Goal: Information Seeking & Learning: Check status

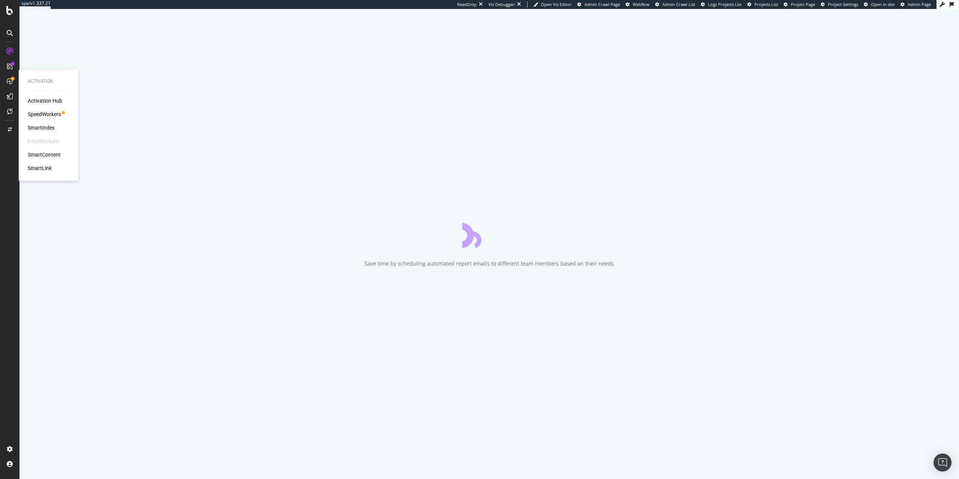
click at [45, 112] on div "SpeedWorkers" at bounding box center [44, 114] width 33 height 7
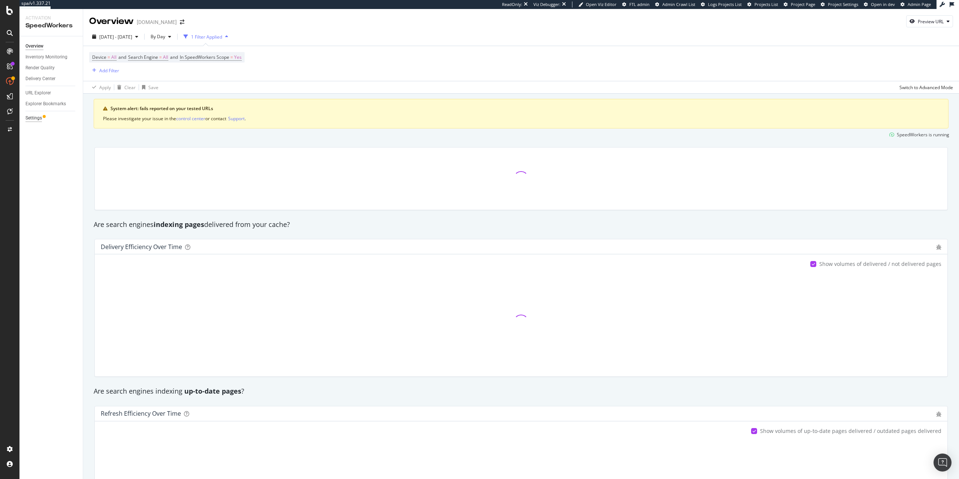
click at [42, 118] on div "Settings" at bounding box center [33, 118] width 16 height 8
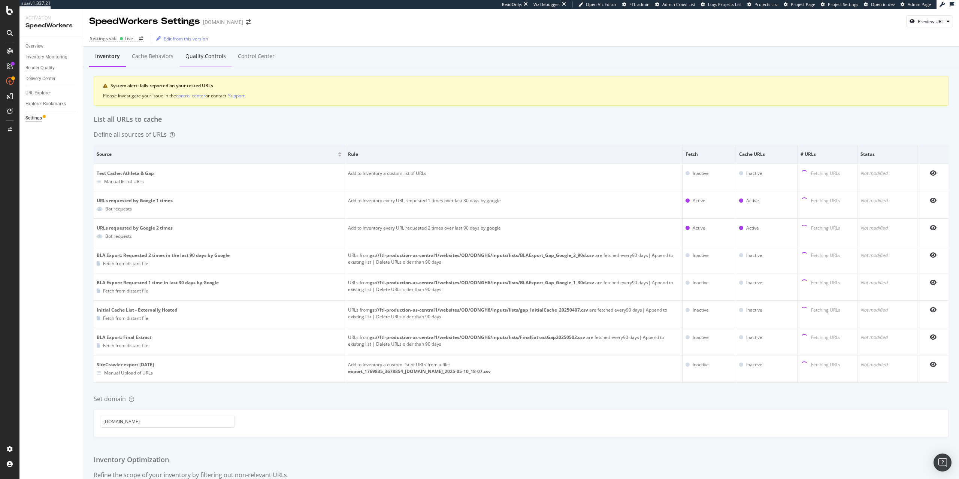
click at [209, 57] on div "Quality Controls" at bounding box center [205, 55] width 40 height 7
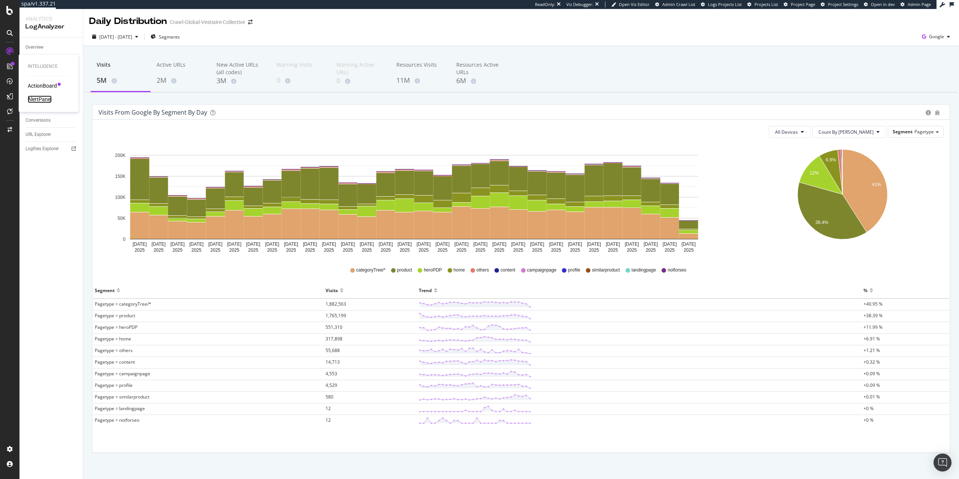
click at [40, 97] on div "AlertPanel" at bounding box center [40, 99] width 24 height 7
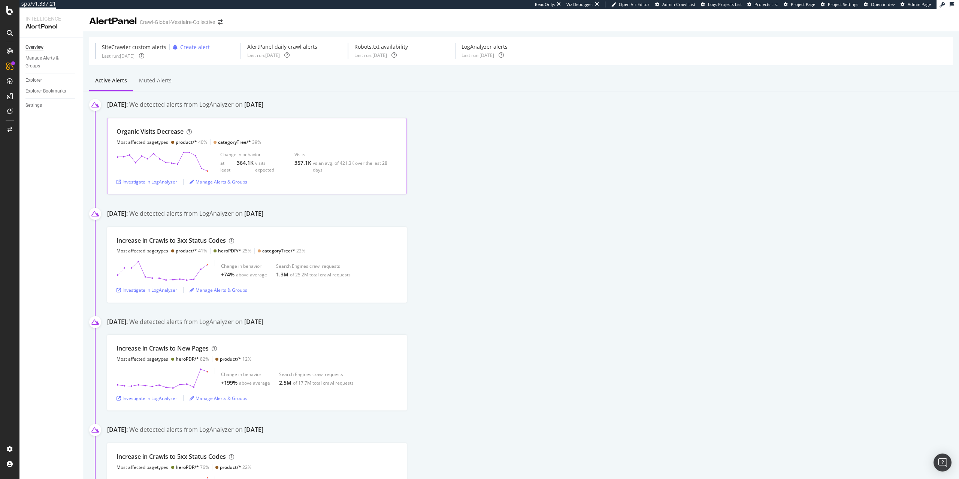
click at [154, 183] on div "Investigate in LogAnalyzer" at bounding box center [147, 182] width 61 height 6
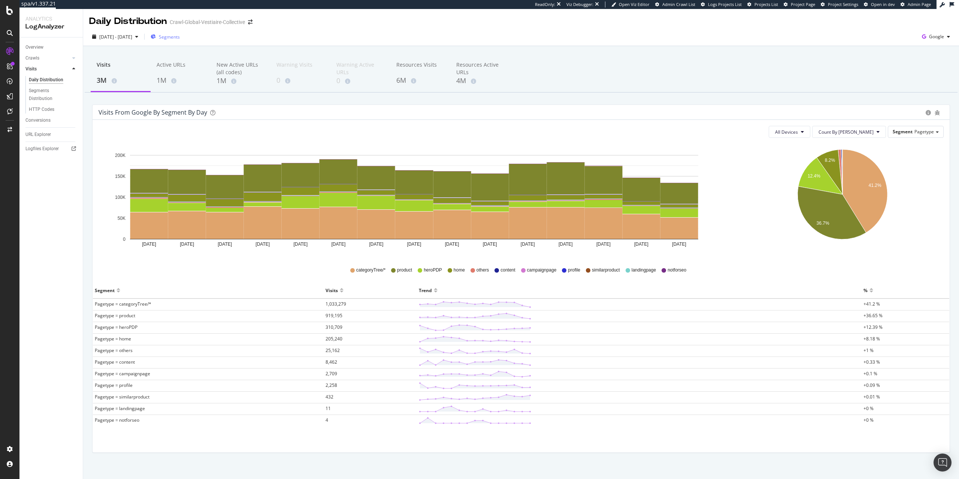
click at [180, 42] on div "Segments" at bounding box center [165, 36] width 29 height 11
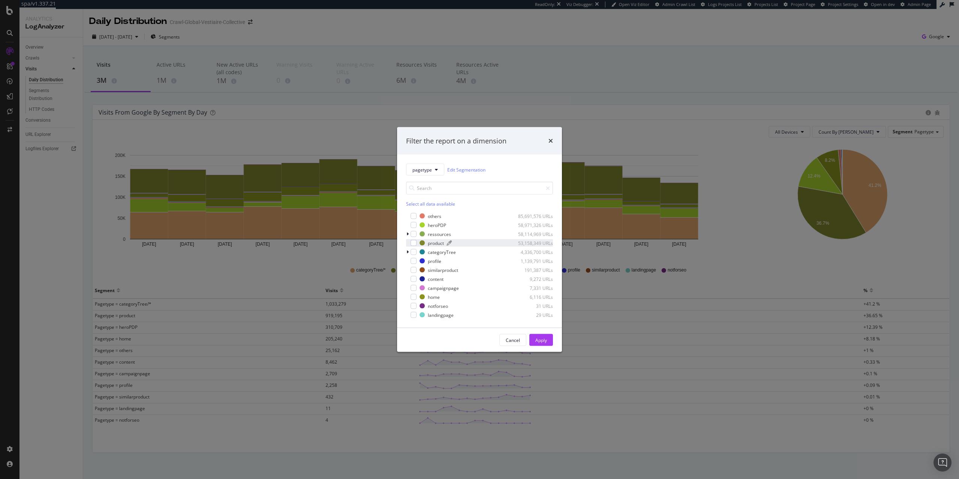
click at [433, 244] on div "product" at bounding box center [436, 243] width 16 height 6
click at [538, 339] on div "Apply" at bounding box center [542, 340] width 12 height 6
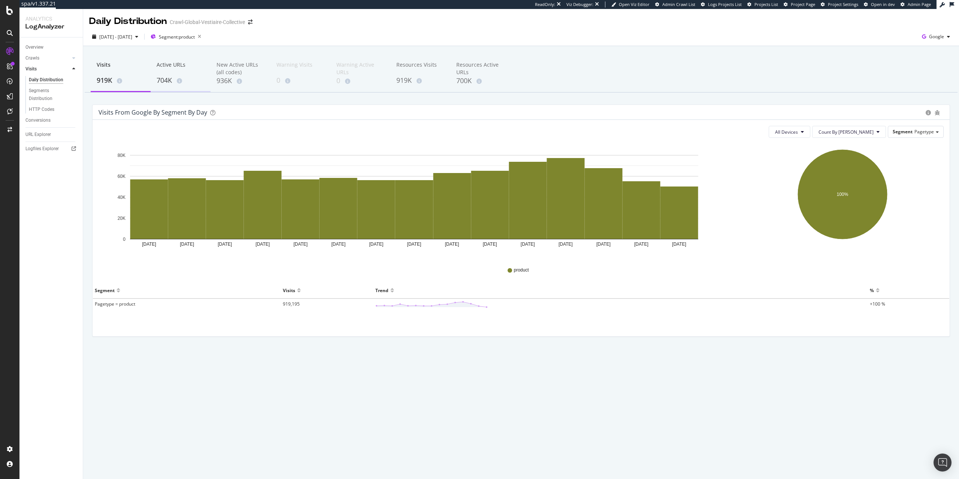
click at [168, 78] on div "704K" at bounding box center [181, 81] width 48 height 10
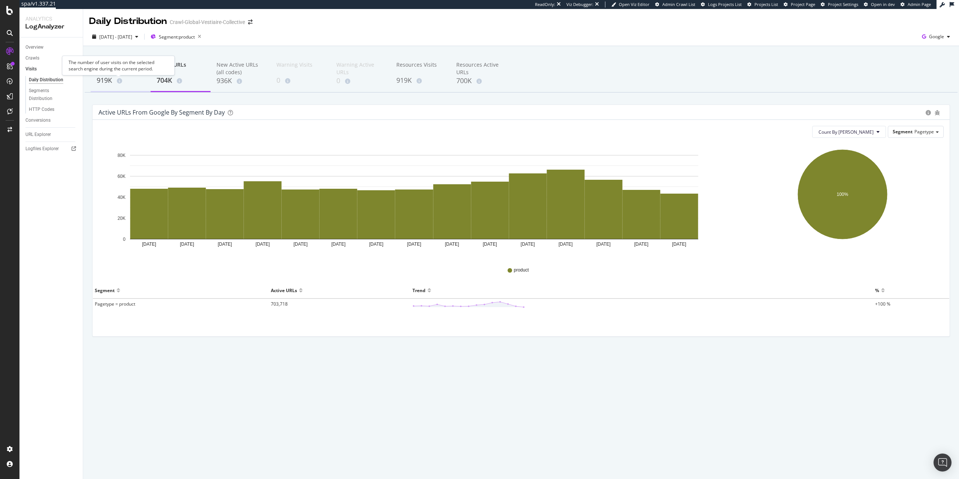
click at [107, 78] on div "919K" at bounding box center [121, 81] width 48 height 10
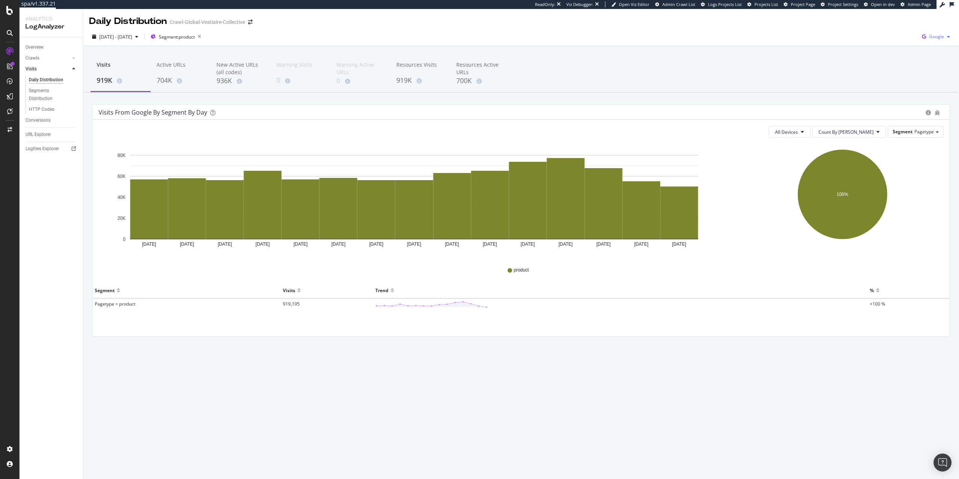
click at [945, 36] on div "button" at bounding box center [948, 36] width 9 height 4
click at [902, 17] on span "Google" at bounding box center [900, 16] width 28 height 7
click at [132, 39] on span "[DATE] - [DATE]" at bounding box center [115, 37] width 33 height 6
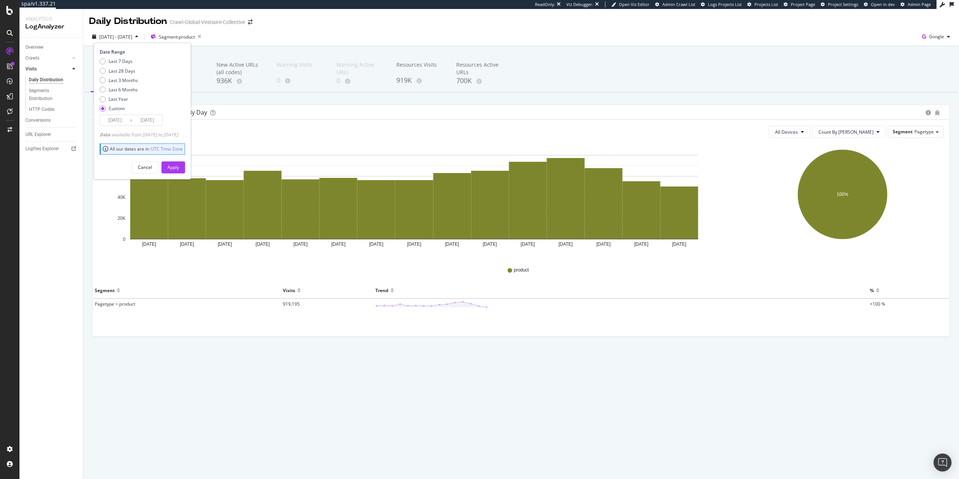
click at [153, 118] on input "[DATE]" at bounding box center [147, 120] width 30 height 10
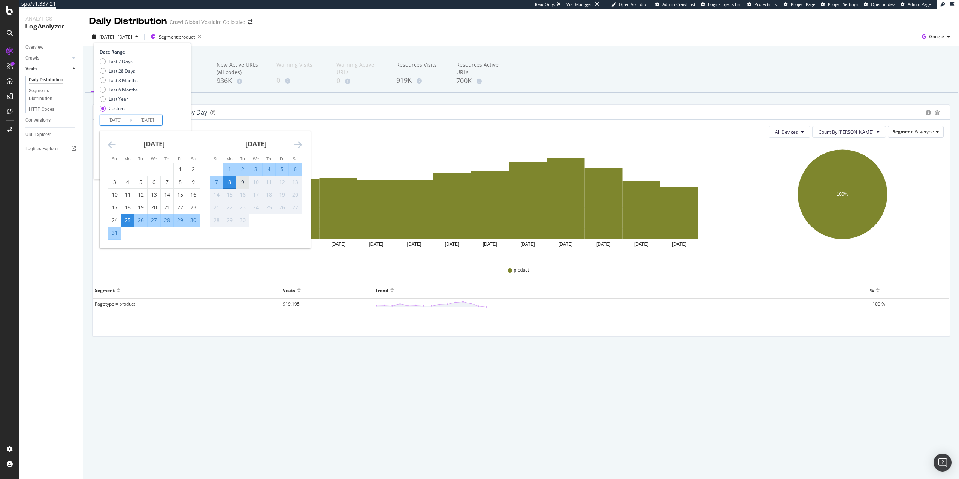
click at [245, 182] on div "9" at bounding box center [242, 181] width 13 height 7
type input "[DATE]"
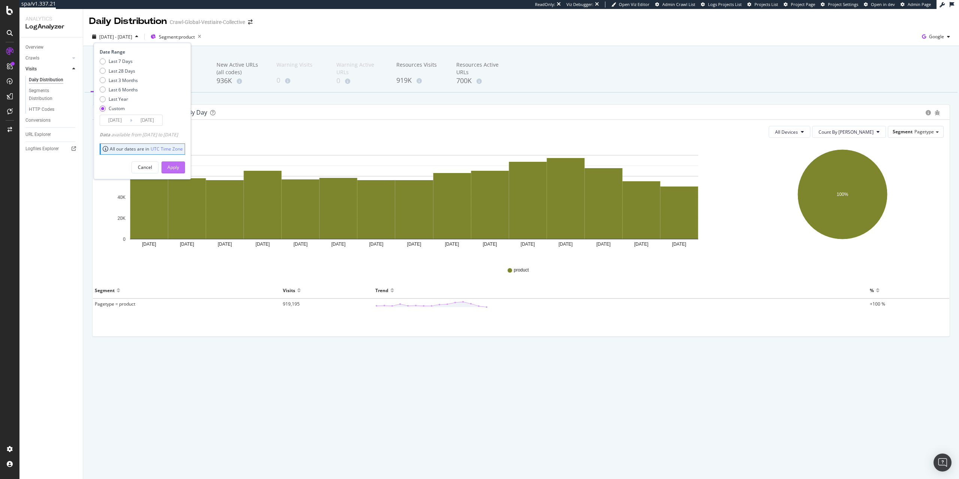
click at [185, 166] on button "Apply" at bounding box center [174, 168] width 24 height 12
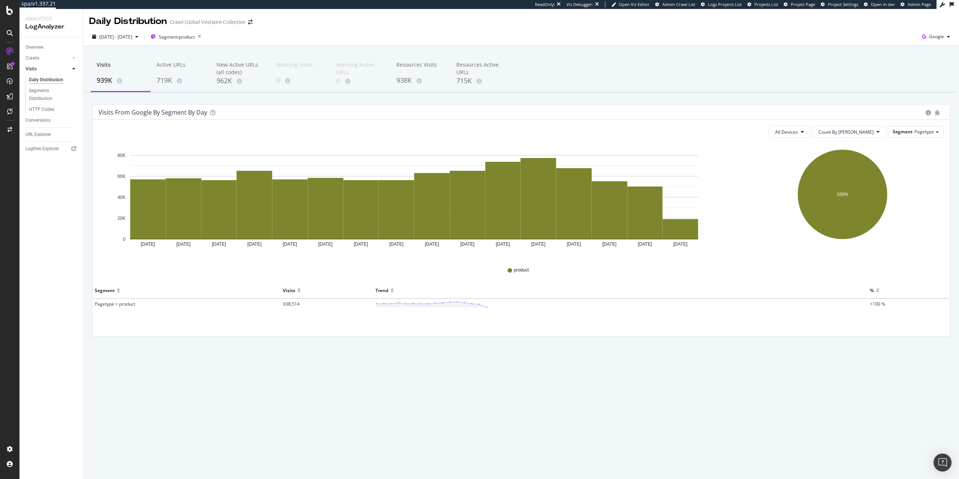
click at [386, 372] on div "Daily Distribution Crawl-Global-Vestiaire-Collective [DATE] - [DATE] Segment: p…" at bounding box center [521, 244] width 876 height 470
click at [73, 148] on icon at bounding box center [74, 149] width 4 height 4
click at [202, 43] on div "[DATE] - [DATE] Segment: product Google" at bounding box center [521, 38] width 876 height 15
click at [202, 42] on div "Segment: product" at bounding box center [178, 36] width 54 height 10
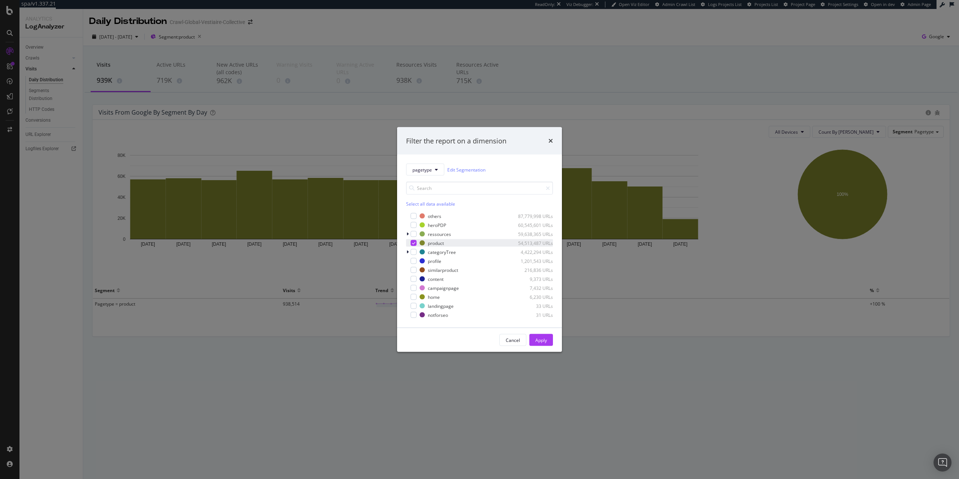
click at [415, 244] on icon "modal" at bounding box center [413, 243] width 3 height 4
click at [549, 343] on button "Apply" at bounding box center [542, 340] width 24 height 12
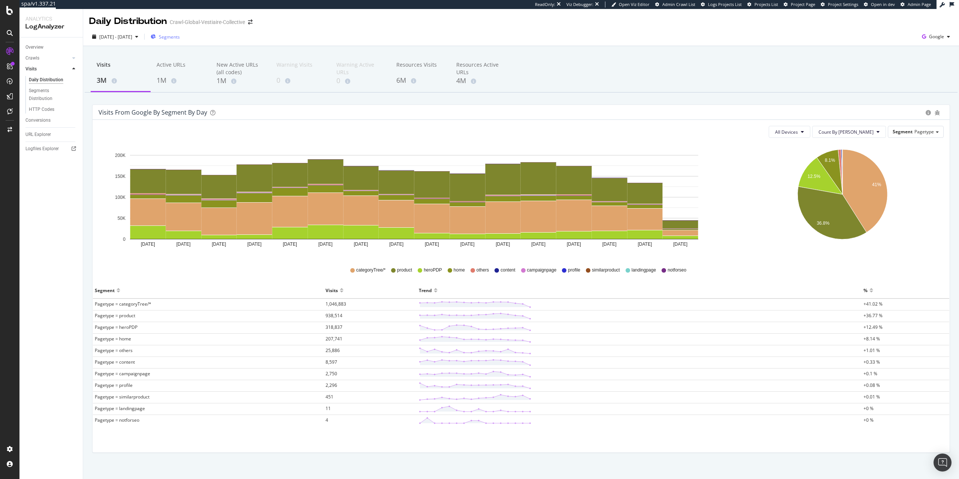
click at [180, 40] on span "Segments" at bounding box center [169, 37] width 21 height 6
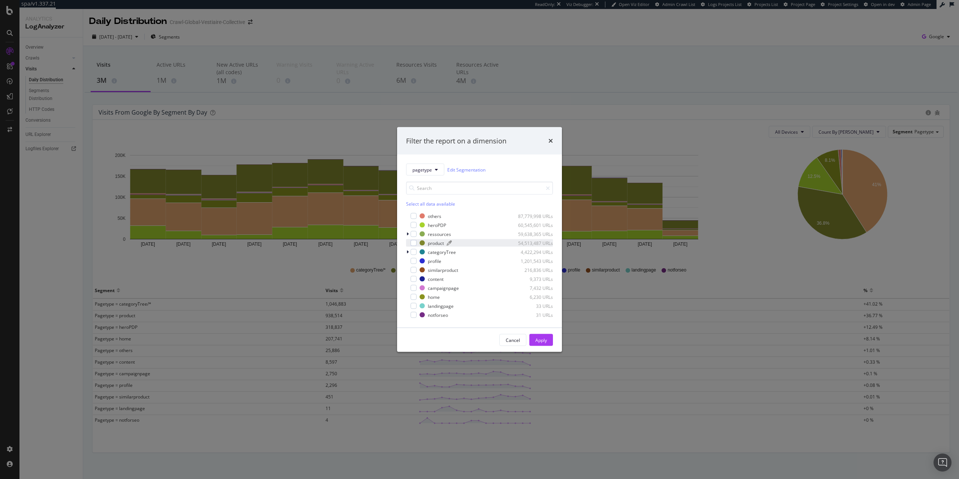
click at [433, 245] on div "product" at bounding box center [436, 243] width 16 height 6
click at [551, 341] on button "Apply" at bounding box center [542, 340] width 24 height 12
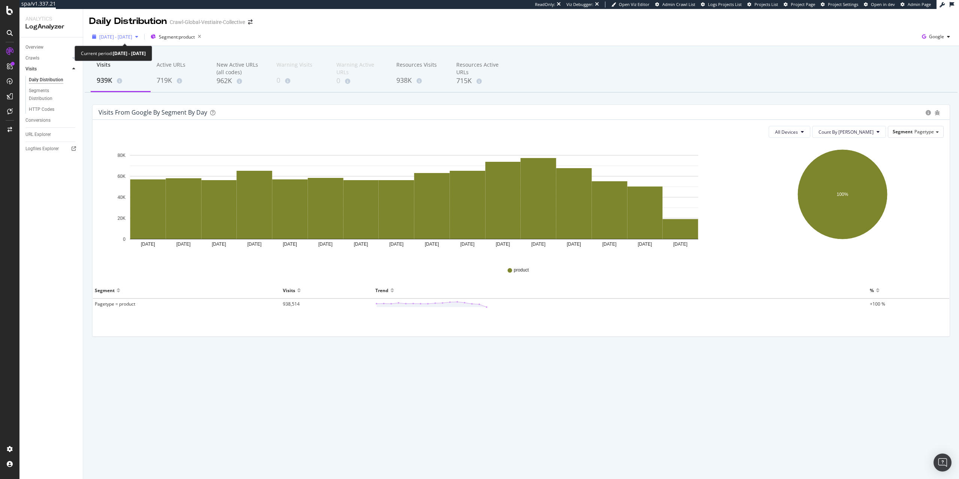
click at [127, 33] on div "[DATE] - [DATE]" at bounding box center [115, 36] width 52 height 11
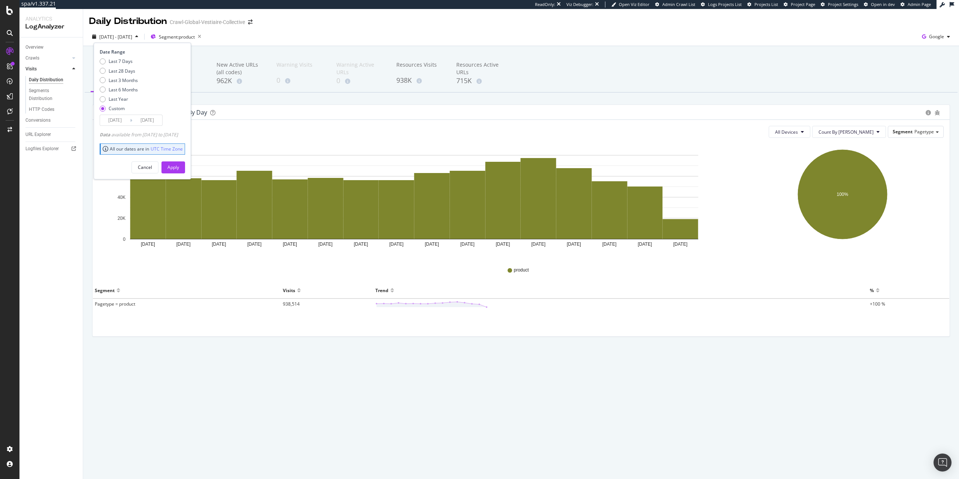
click at [156, 121] on input "[DATE]" at bounding box center [147, 120] width 30 height 10
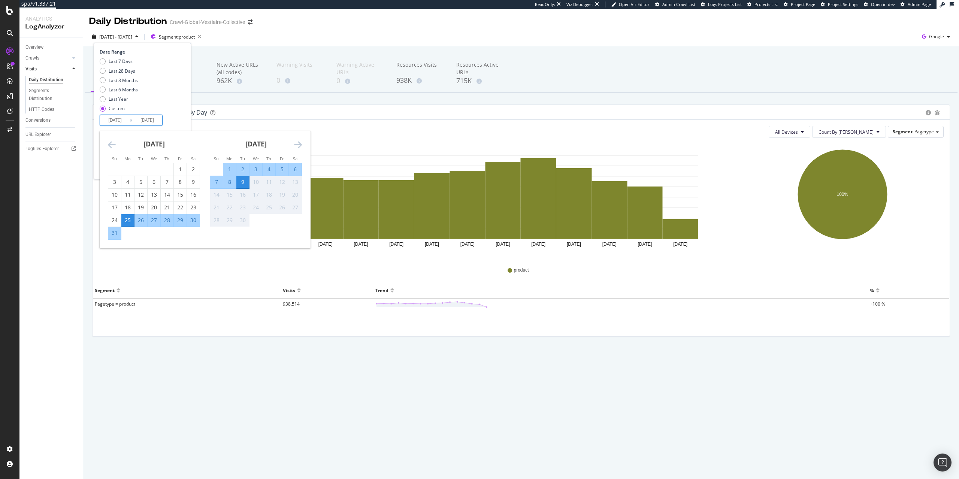
click at [233, 183] on div "8" at bounding box center [229, 181] width 13 height 7
type input "[DATE]"
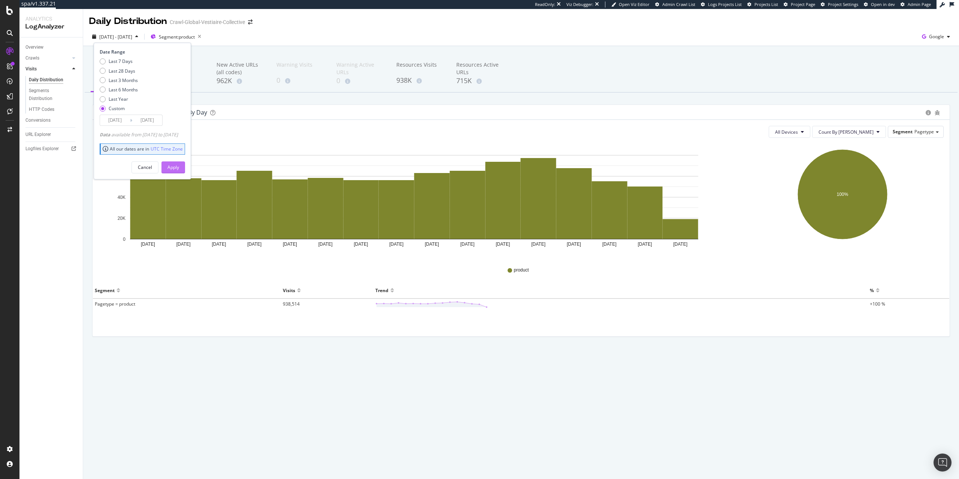
click at [185, 169] on button "Apply" at bounding box center [174, 168] width 24 height 12
